Goal: Task Accomplishment & Management: Use online tool/utility

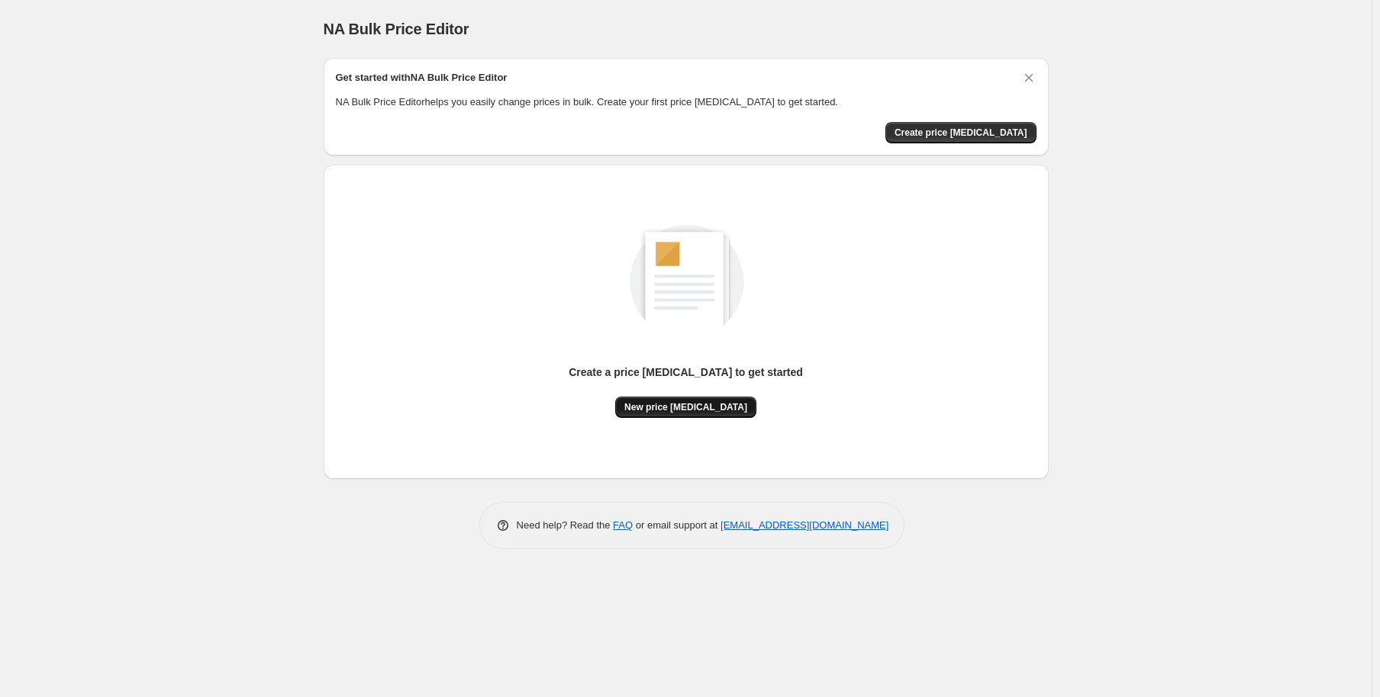
click at [681, 404] on span "New price [MEDICAL_DATA]" at bounding box center [685, 407] width 123 height 12
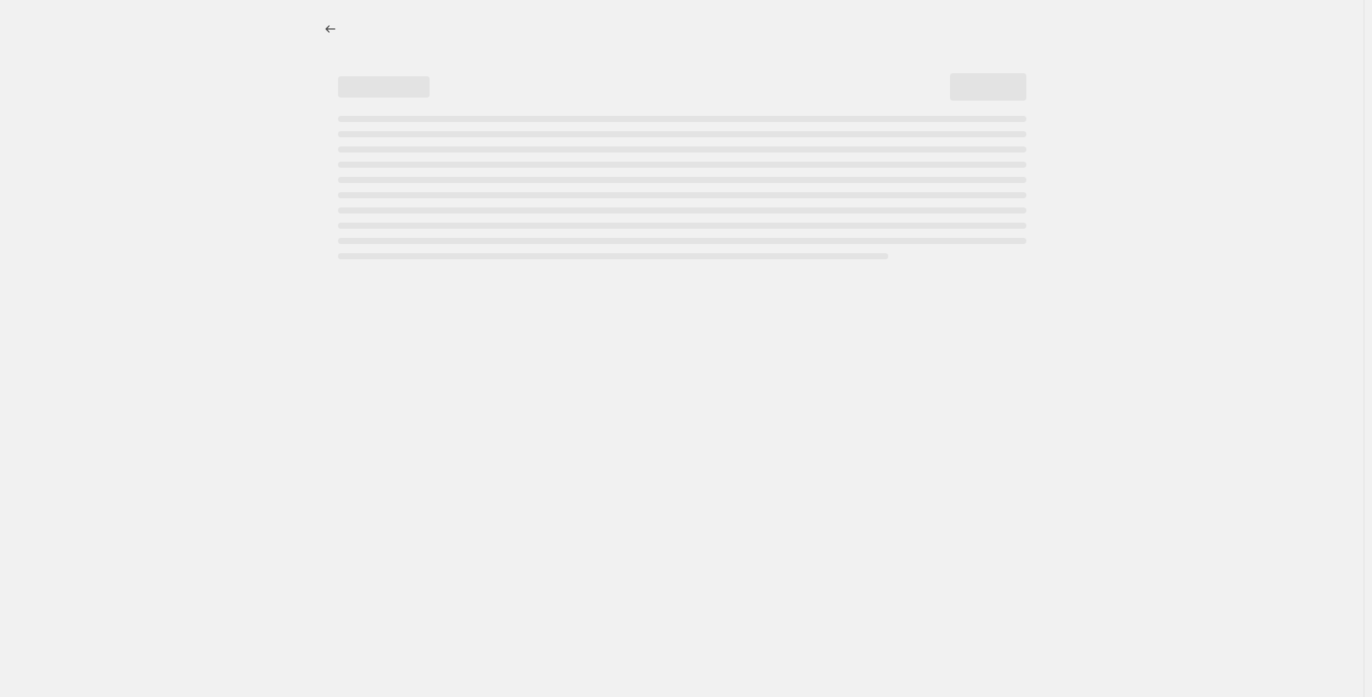
select select "percentage"
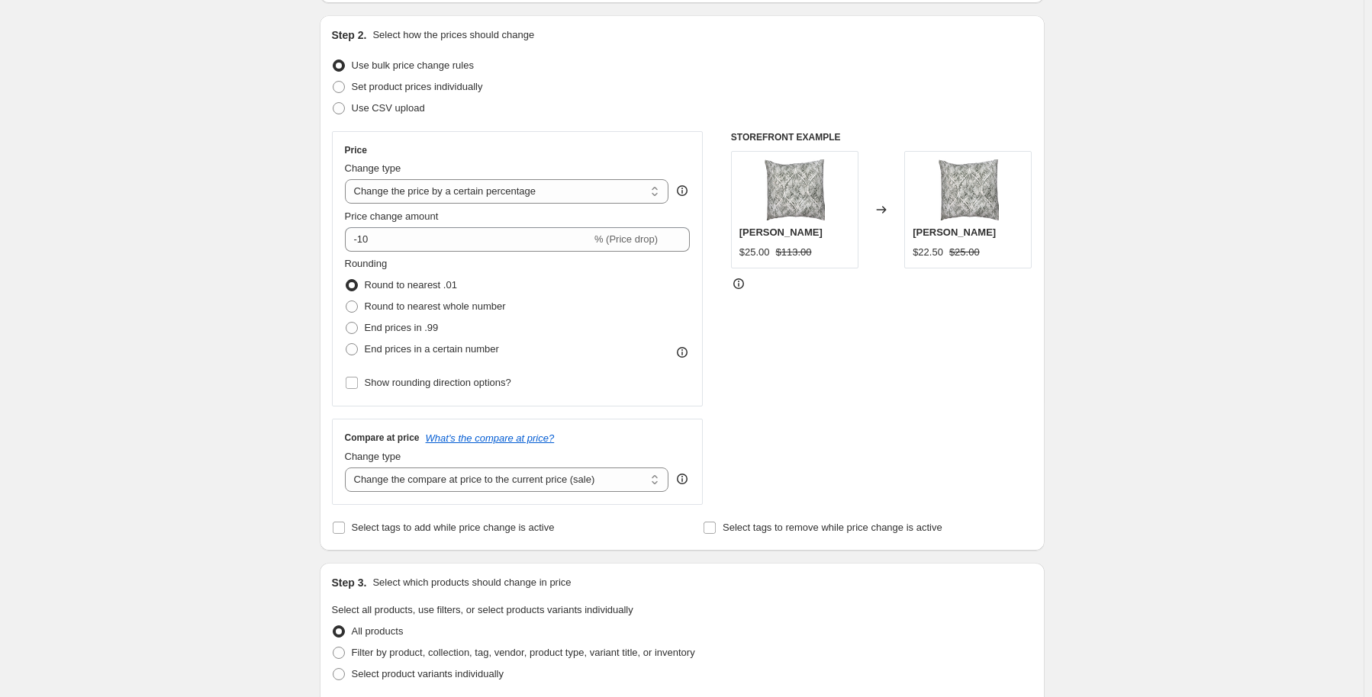
scroll to position [153, 0]
drag, startPoint x: 349, startPoint y: 216, endPoint x: 447, endPoint y: 217, distance: 97.7
click at [440, 217] on div "Price change amount" at bounding box center [518, 213] width 346 height 15
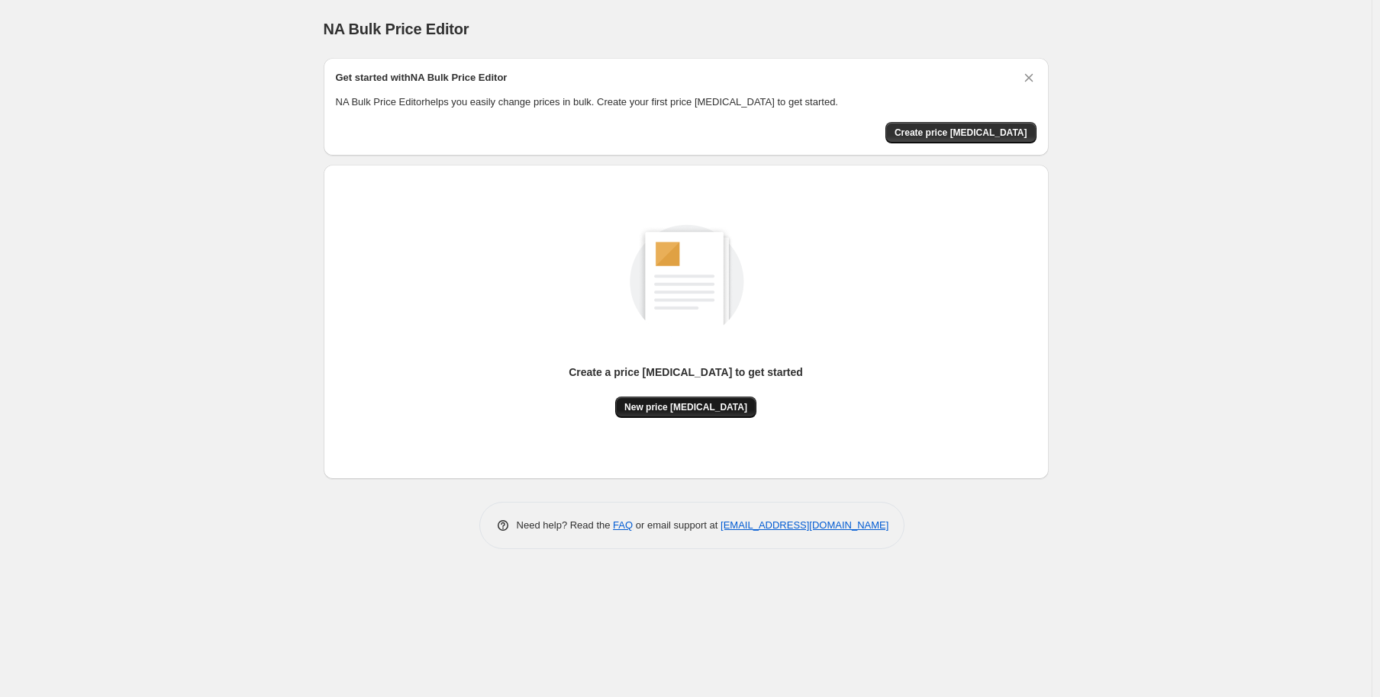
click at [661, 402] on span "New price change job" at bounding box center [685, 407] width 123 height 12
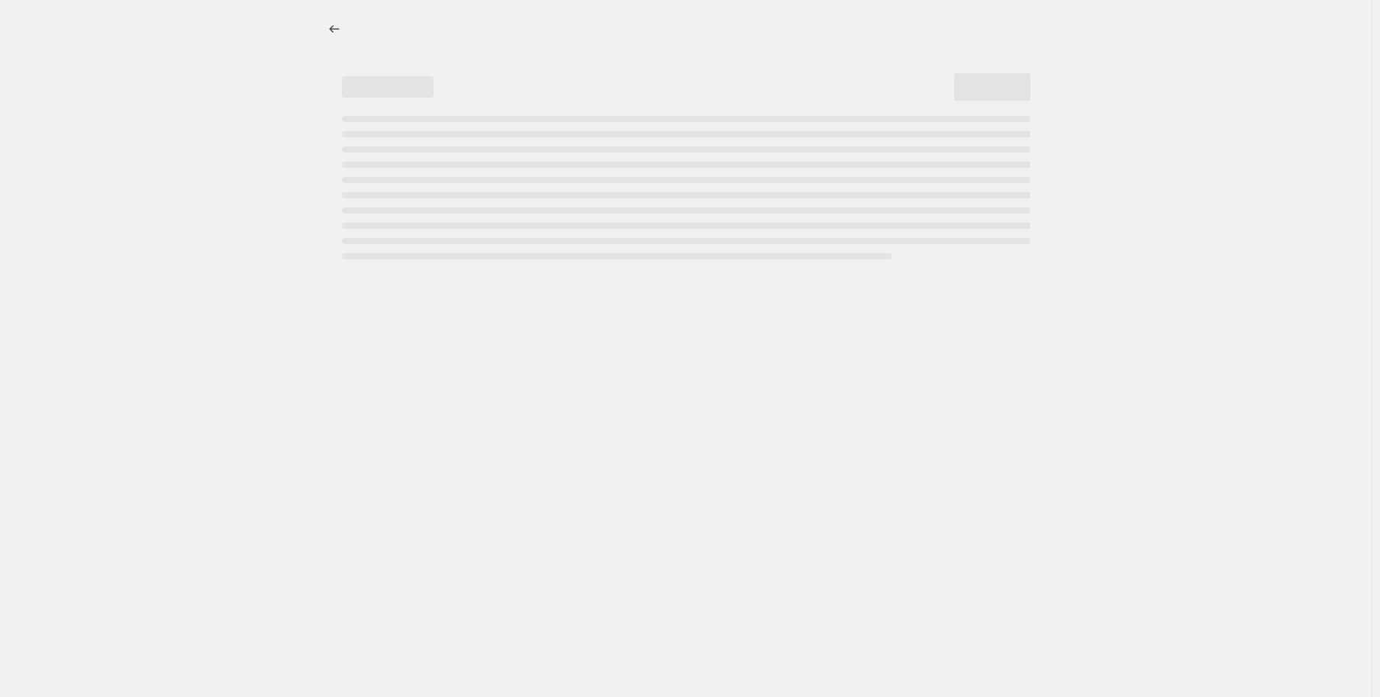
select select "percentage"
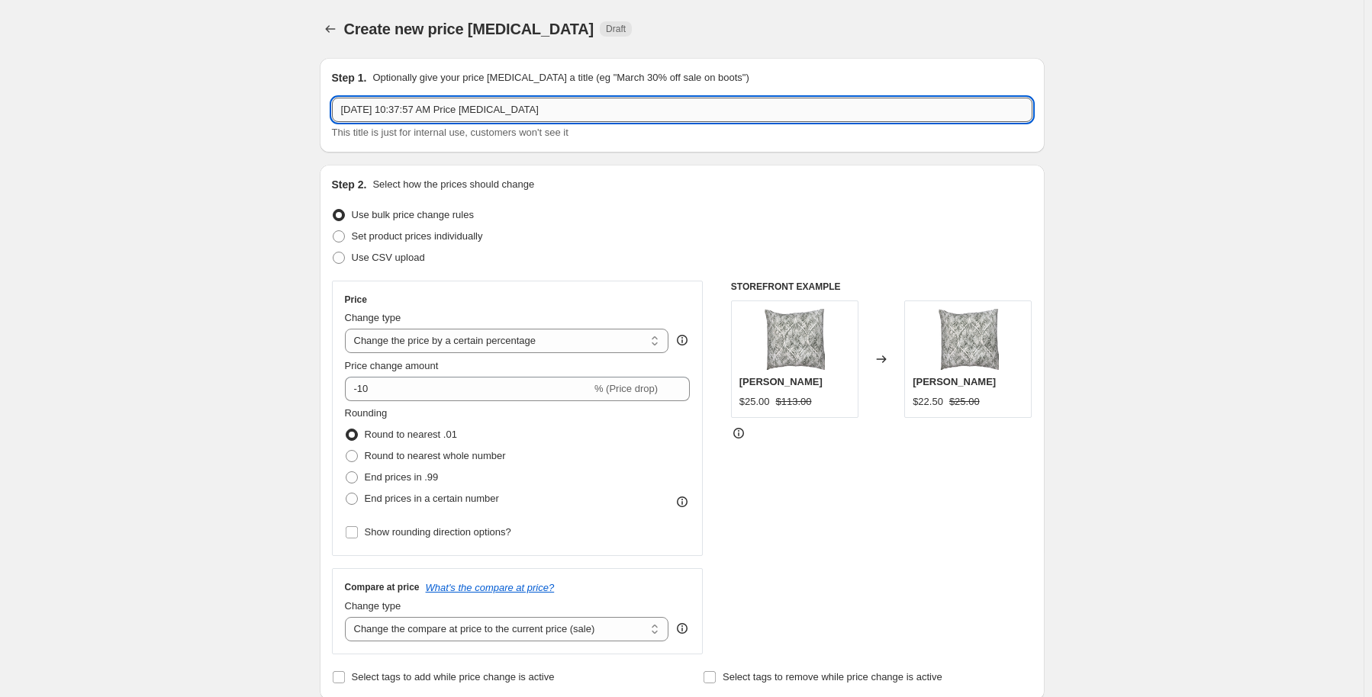
click at [431, 113] on input "Sep 26, 2025, 10:37:57 AM Price change job" at bounding box center [682, 110] width 700 height 24
click at [432, 113] on input "Sep 26, 2025, 10:37:57 AM Price change job" at bounding box center [682, 110] width 700 height 24
